Goal: Task Accomplishment & Management: Manage account settings

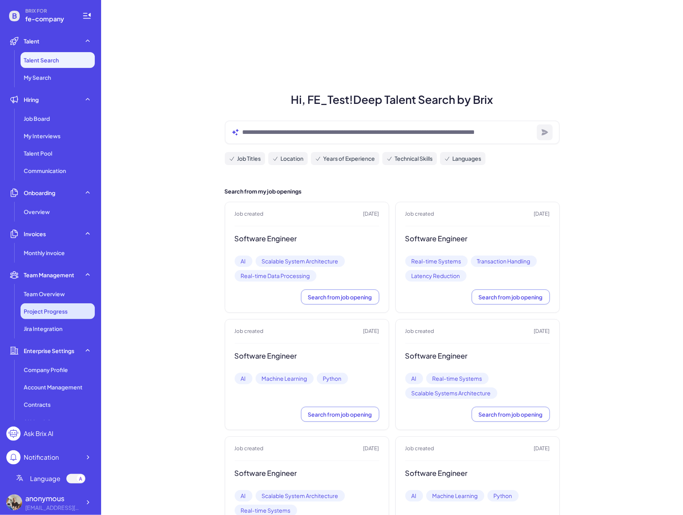
scroll to position [29, 0]
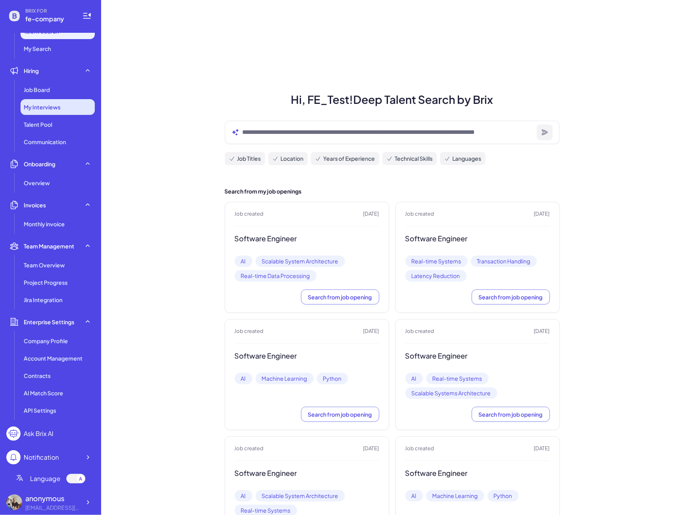
click at [53, 102] on div "My Interviews" at bounding box center [58, 107] width 74 height 16
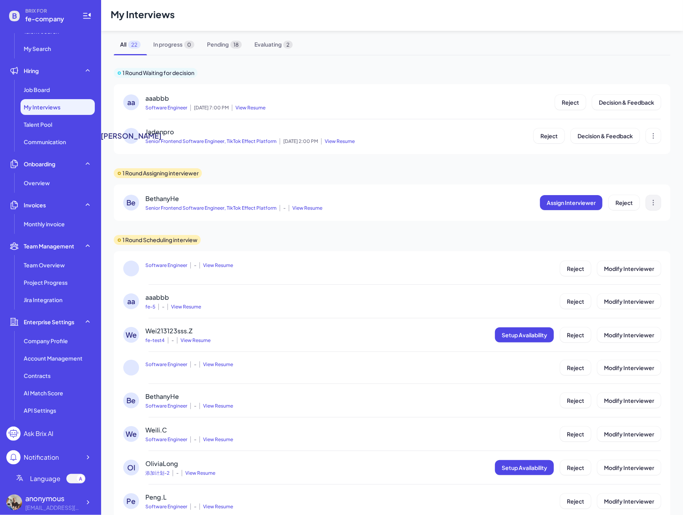
click at [653, 202] on icon at bounding box center [653, 203] width 1 height 6
click at [398, 230] on div "1 Round Waiting for decision aa aaabbb Software Engineer [DATE] 7:00 PM View Re…" at bounding box center [392, 485] width 582 height 860
click at [300, 209] on span "View Resume" at bounding box center [306, 208] width 34 height 6
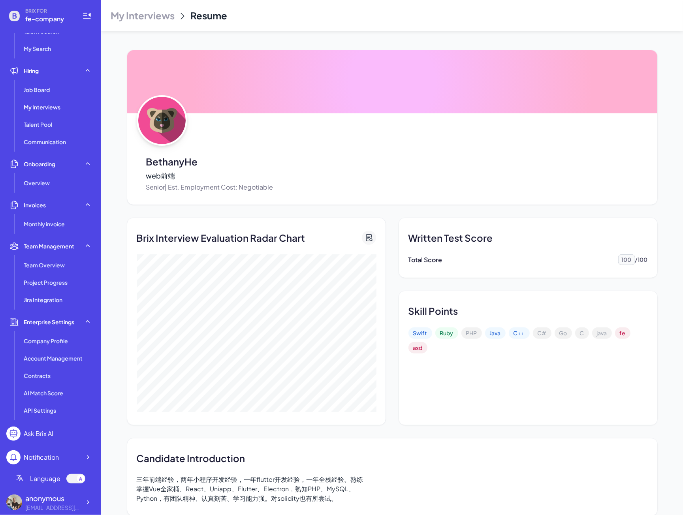
click at [46, 122] on span "Talent Pool" at bounding box center [38, 125] width 28 height 8
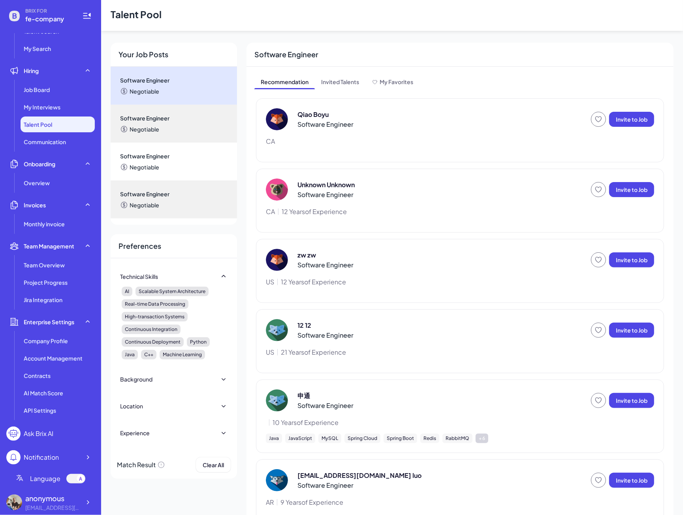
click at [295, 116] on div "Qiao Boyu Software Engineer" at bounding box center [427, 119] width 322 height 22
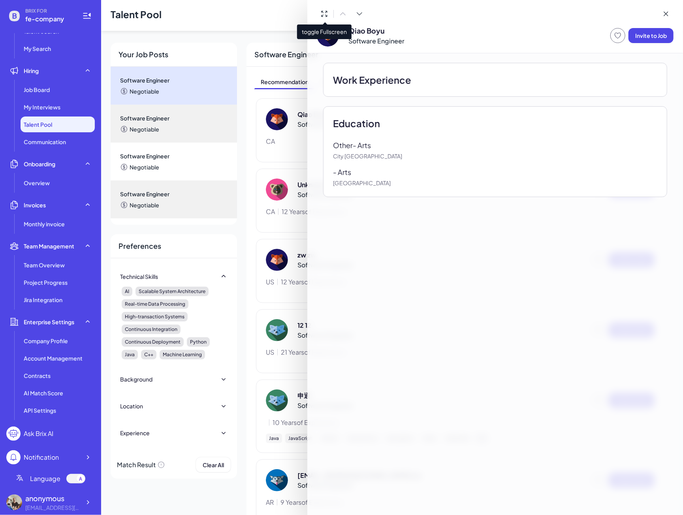
click at [325, 17] on icon at bounding box center [325, 14] width 8 height 8
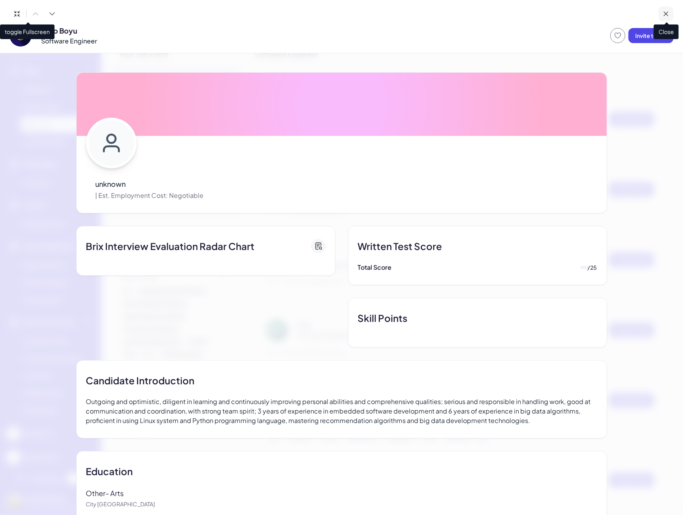
click at [664, 13] on icon at bounding box center [666, 14] width 8 height 8
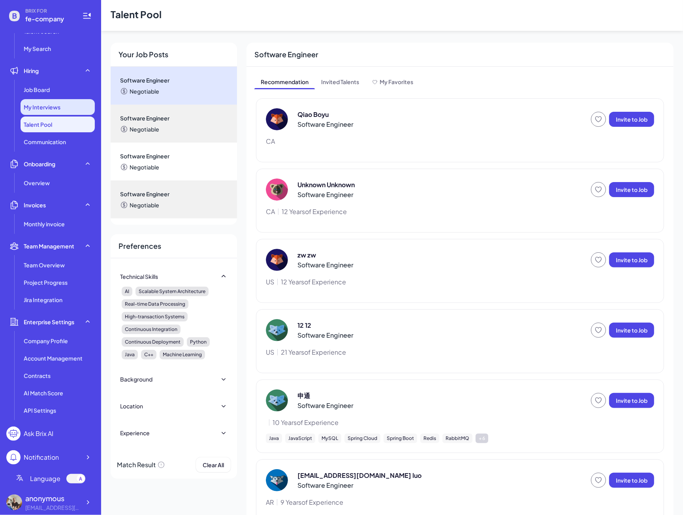
click at [37, 107] on span "My Interviews" at bounding box center [42, 107] width 37 height 8
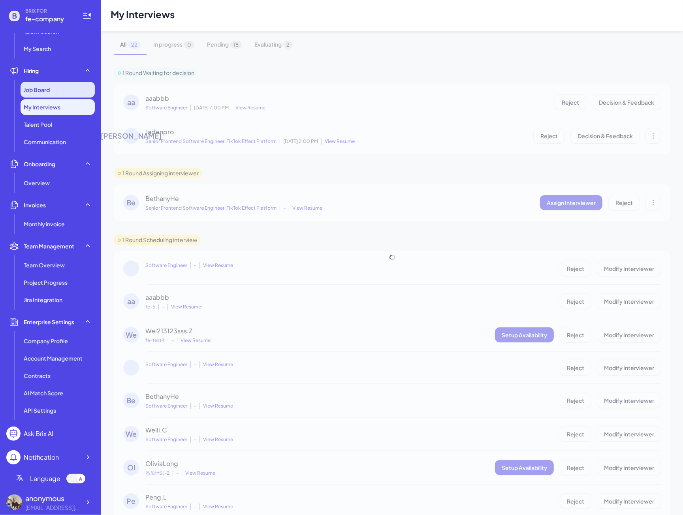
click at [46, 96] on div "Job Board" at bounding box center [58, 90] width 74 height 16
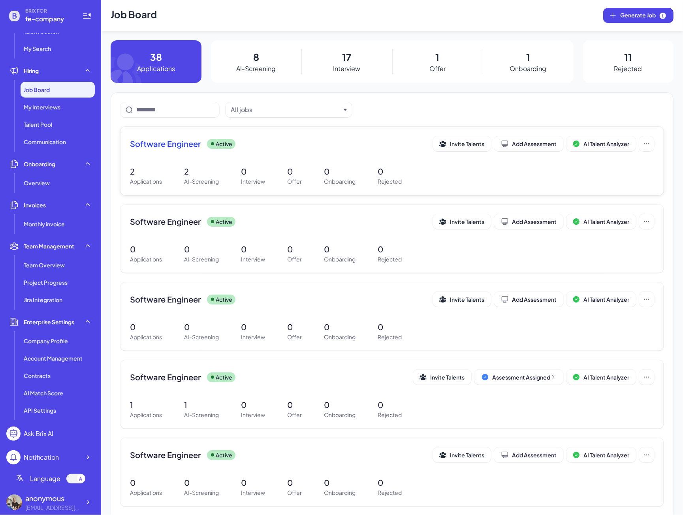
click at [172, 167] on div "2 Applications 2 AI-Screening 0 Interview 0 Offer 0 Onboarding 0 Rejected" at bounding box center [392, 176] width 525 height 20
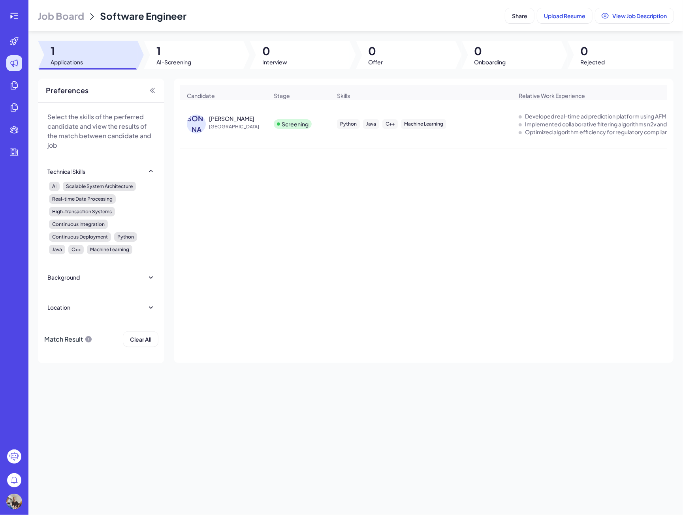
click at [226, 129] on span "[GEOGRAPHIC_DATA]" at bounding box center [238, 127] width 59 height 8
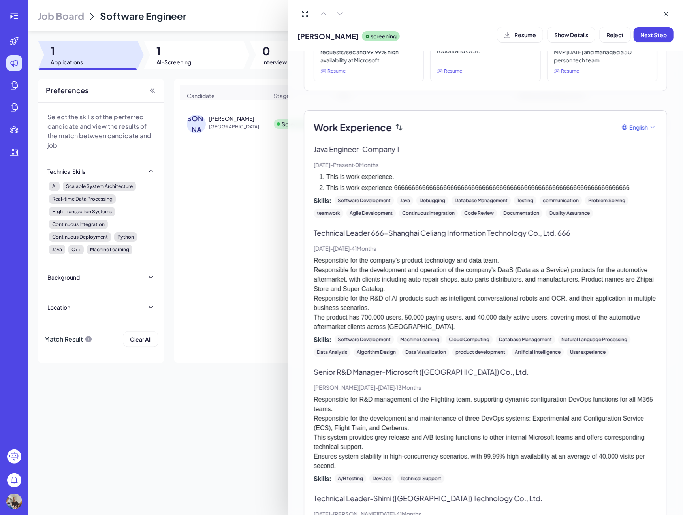
scroll to position [105, 0]
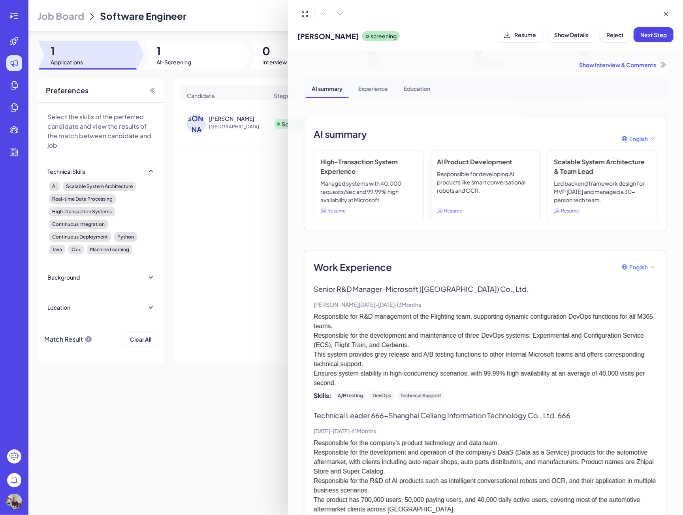
click at [523, 134] on div "AI summary English" at bounding box center [486, 139] width 344 height 24
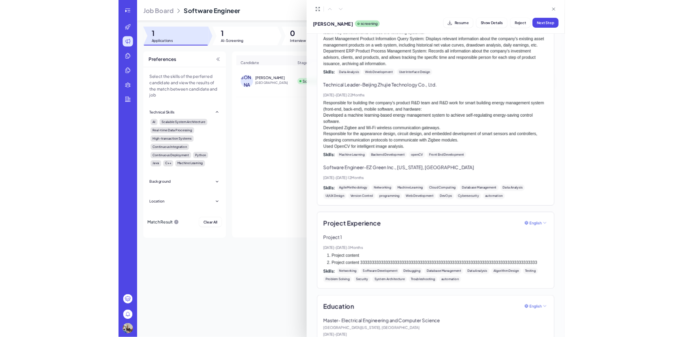
scroll to position [895, 0]
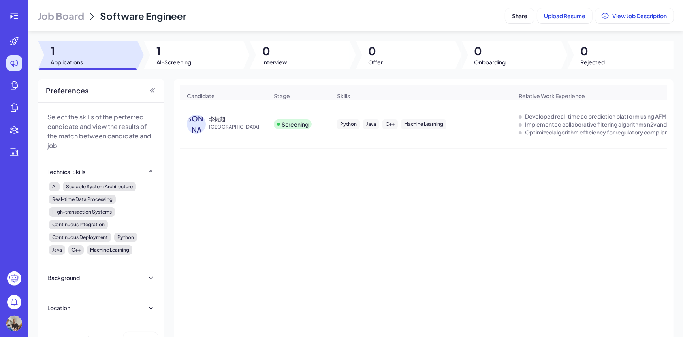
click at [221, 123] on div "[PERSON_NAME]" at bounding box center [217, 119] width 17 height 8
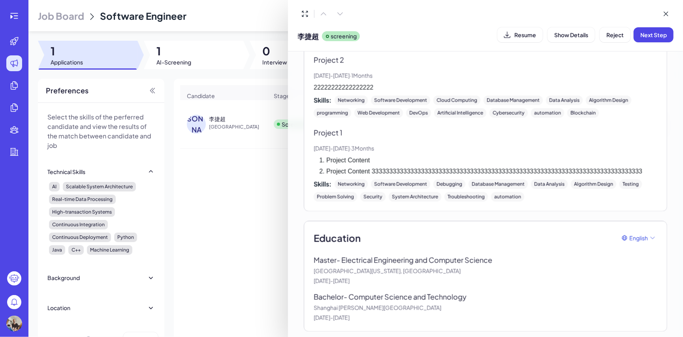
scroll to position [1155, 0]
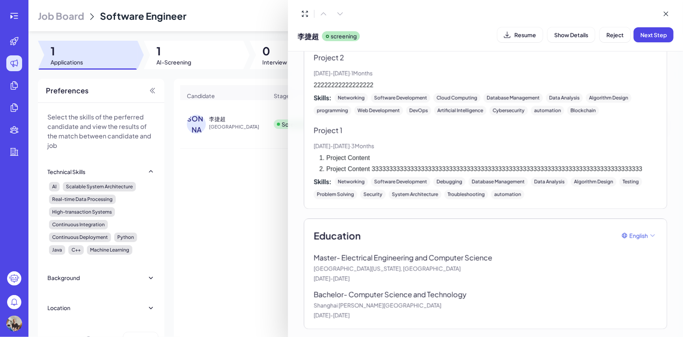
click at [247, 189] on div at bounding box center [341, 168] width 683 height 337
